Goal: Check status: Check status

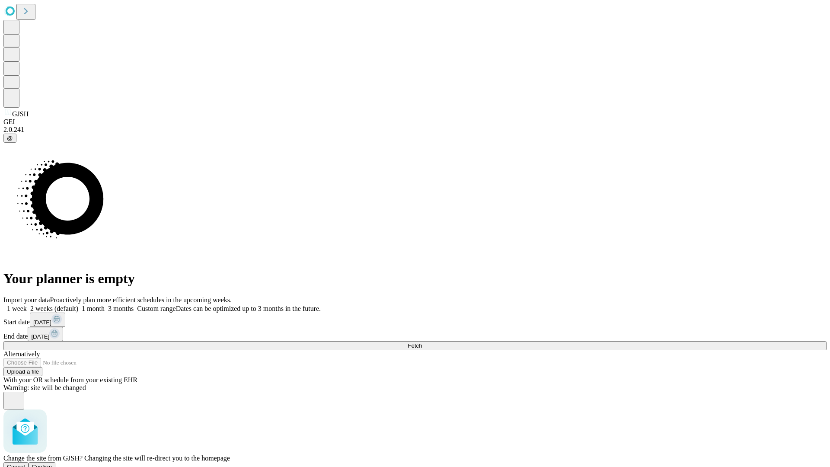
click at [52, 463] on span "Confirm" at bounding box center [42, 466] width 20 height 6
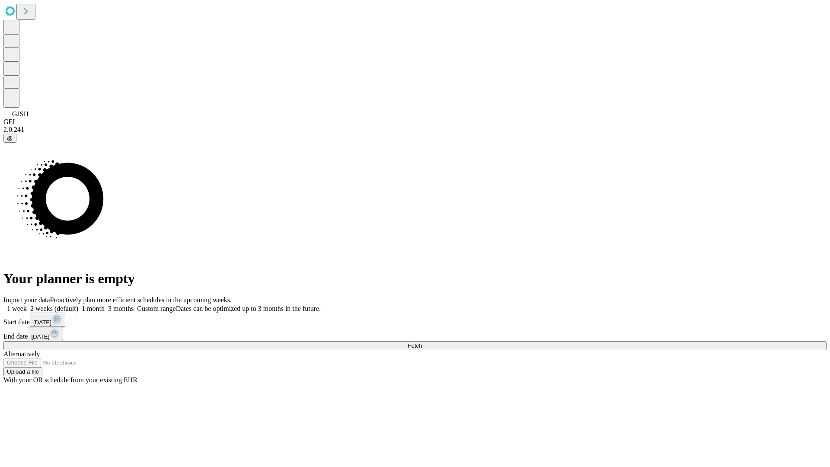
click at [78, 305] on label "2 weeks (default)" at bounding box center [52, 308] width 51 height 7
click at [422, 342] on span "Fetch" at bounding box center [414, 345] width 14 height 6
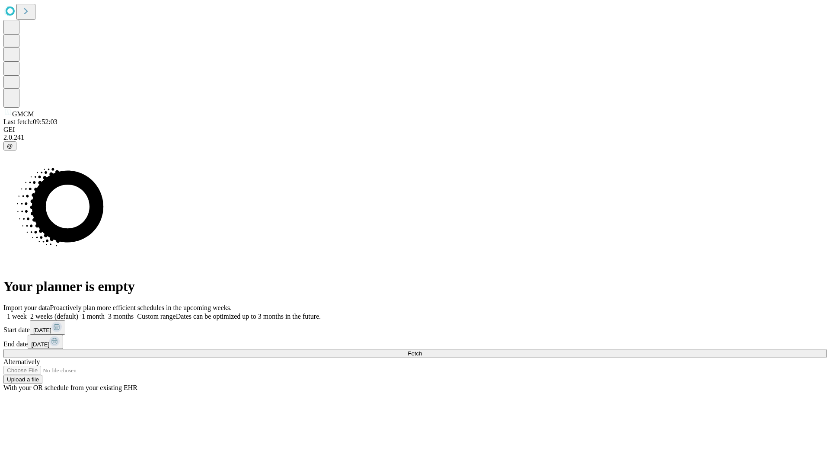
click at [78, 312] on label "2 weeks (default)" at bounding box center [52, 315] width 51 height 7
click at [422, 350] on span "Fetch" at bounding box center [414, 353] width 14 height 6
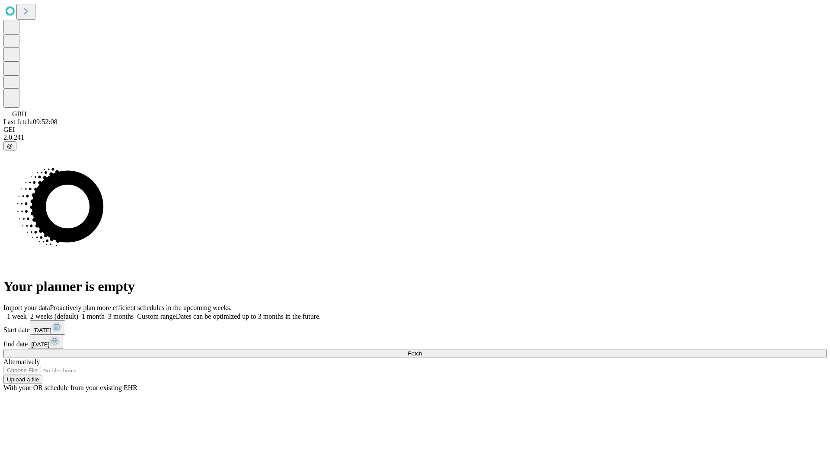
click at [78, 312] on label "2 weeks (default)" at bounding box center [52, 315] width 51 height 7
click at [422, 350] on span "Fetch" at bounding box center [414, 353] width 14 height 6
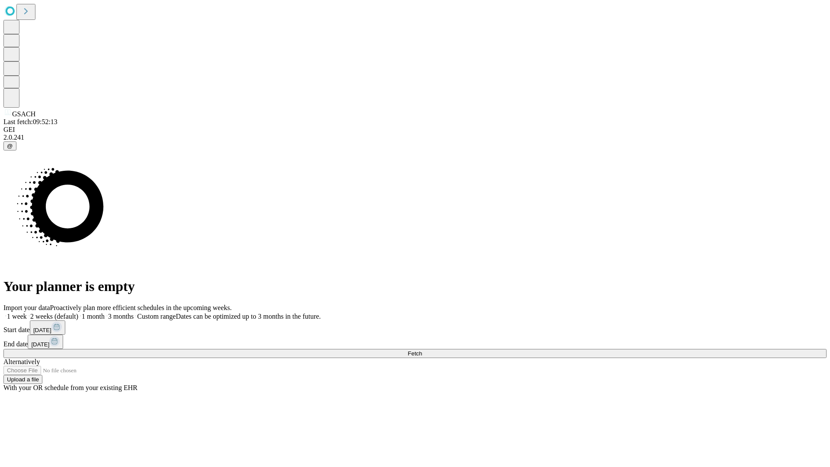
click at [78, 312] on label "2 weeks (default)" at bounding box center [52, 315] width 51 height 7
click at [422, 350] on span "Fetch" at bounding box center [414, 353] width 14 height 6
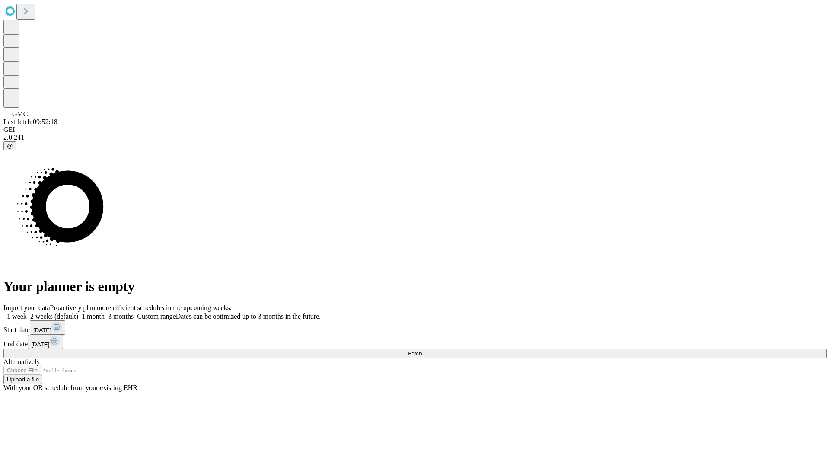
click at [78, 312] on label "2 weeks (default)" at bounding box center [52, 315] width 51 height 7
click at [422, 350] on span "Fetch" at bounding box center [414, 353] width 14 height 6
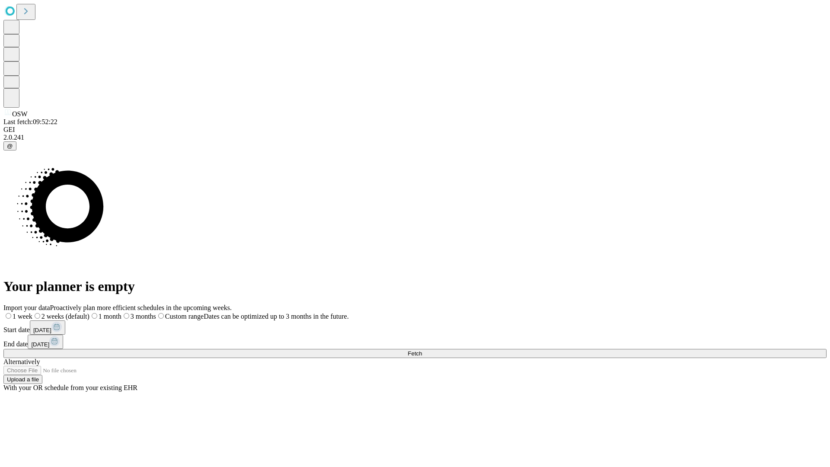
click at [89, 312] on label "2 weeks (default)" at bounding box center [60, 315] width 57 height 7
click at [422, 350] on span "Fetch" at bounding box center [414, 353] width 14 height 6
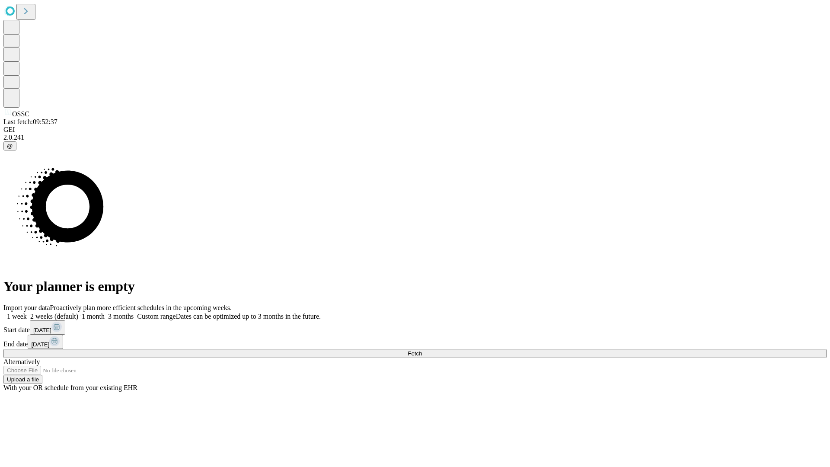
click at [422, 350] on span "Fetch" at bounding box center [414, 353] width 14 height 6
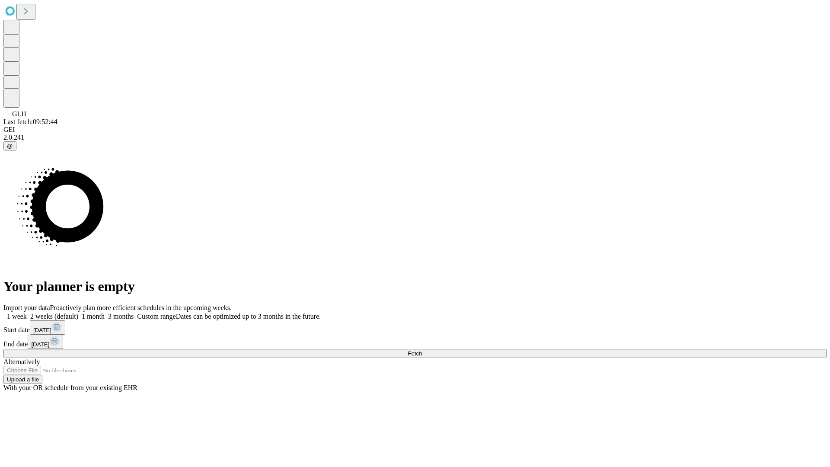
click at [78, 312] on label "2 weeks (default)" at bounding box center [52, 315] width 51 height 7
click at [422, 350] on span "Fetch" at bounding box center [414, 353] width 14 height 6
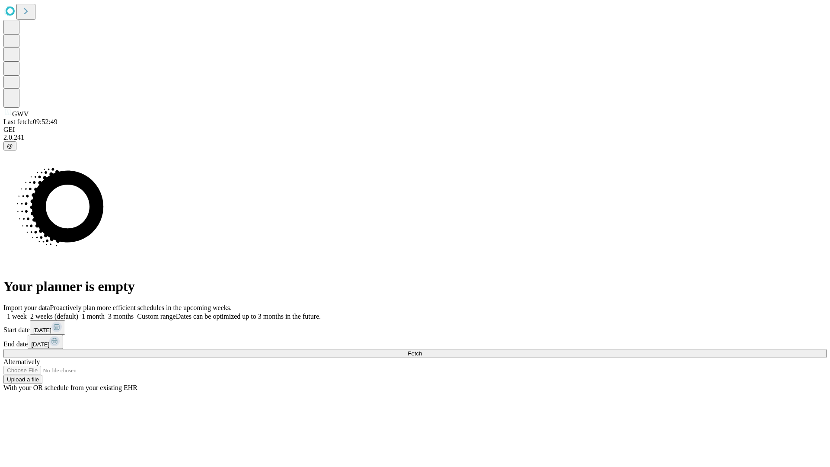
click at [78, 312] on label "2 weeks (default)" at bounding box center [52, 315] width 51 height 7
click at [422, 350] on span "Fetch" at bounding box center [414, 353] width 14 height 6
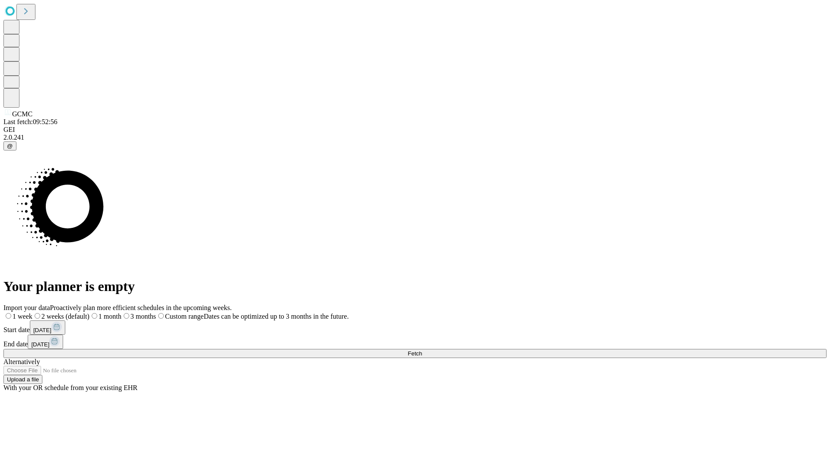
click at [89, 312] on label "2 weeks (default)" at bounding box center [60, 315] width 57 height 7
click at [422, 350] on span "Fetch" at bounding box center [414, 353] width 14 height 6
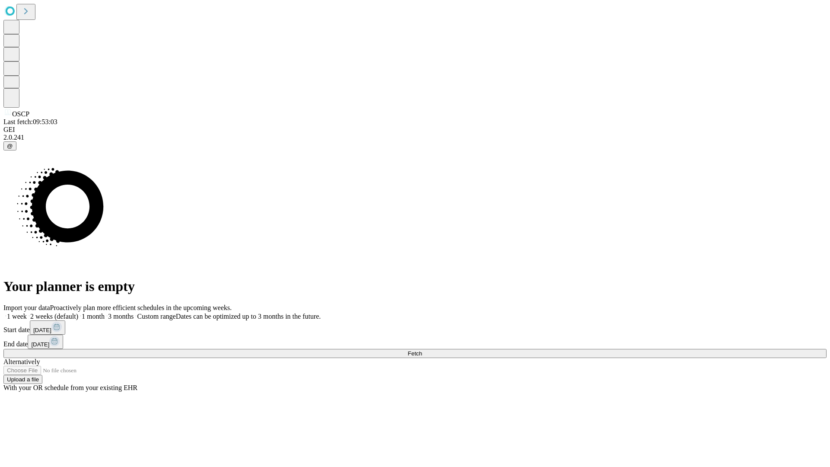
click at [78, 312] on label "2 weeks (default)" at bounding box center [52, 315] width 51 height 7
click at [422, 350] on span "Fetch" at bounding box center [414, 353] width 14 height 6
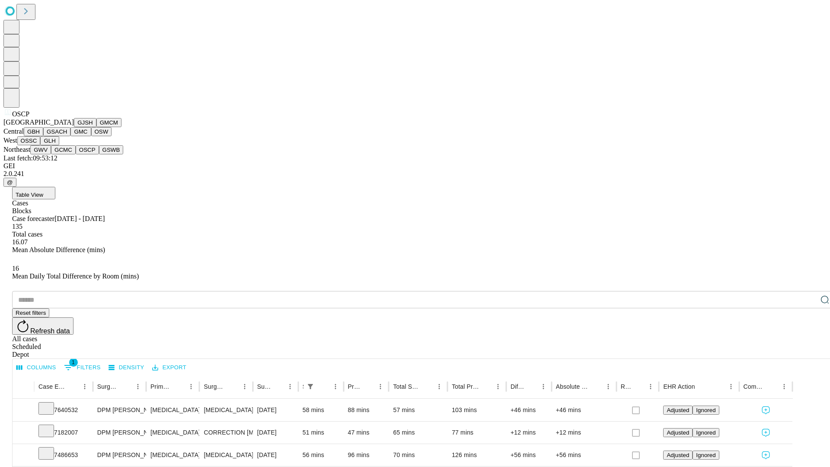
click at [99, 154] on button "GSWB" at bounding box center [111, 149] width 25 height 9
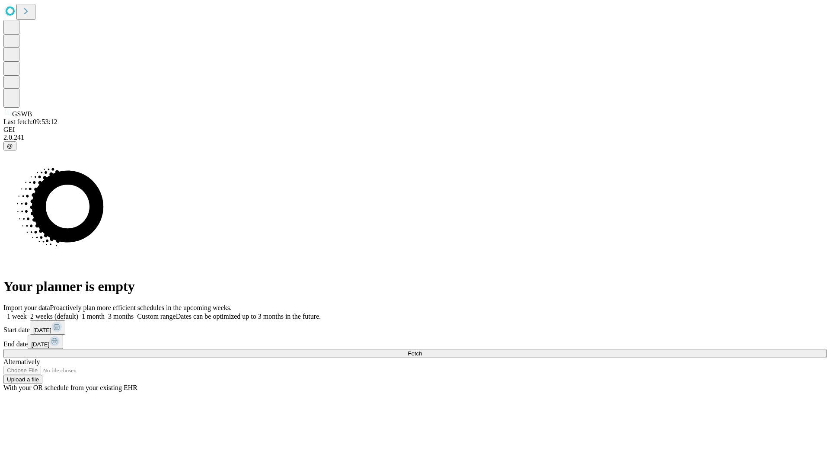
click at [78, 312] on label "2 weeks (default)" at bounding box center [52, 315] width 51 height 7
click at [422, 350] on span "Fetch" at bounding box center [414, 353] width 14 height 6
